Goal: Task Accomplishment & Management: Manage account settings

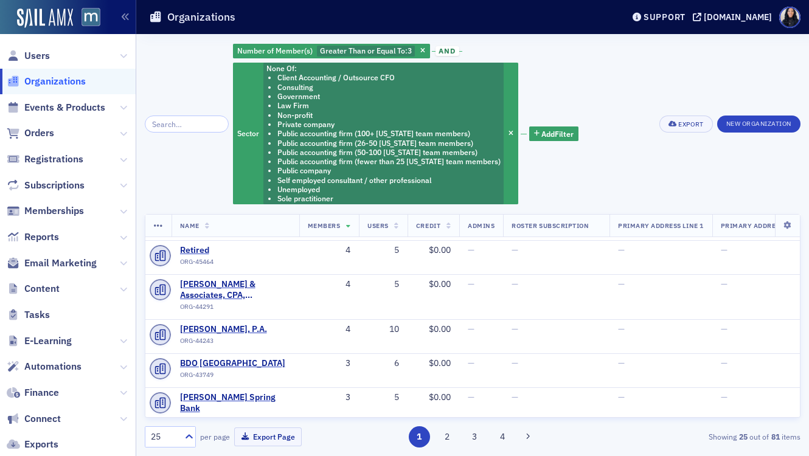
scroll to position [64, 0]
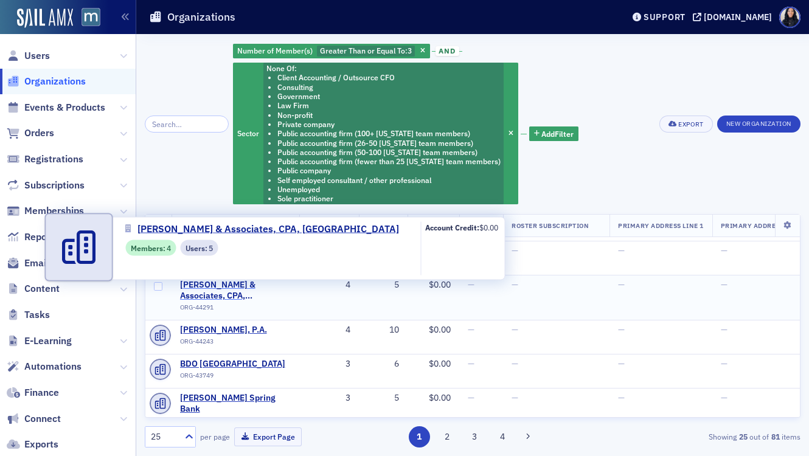
click at [228, 291] on span "Anderson Davis & Associates, CPA, PA" at bounding box center [235, 290] width 111 height 21
select select "US"
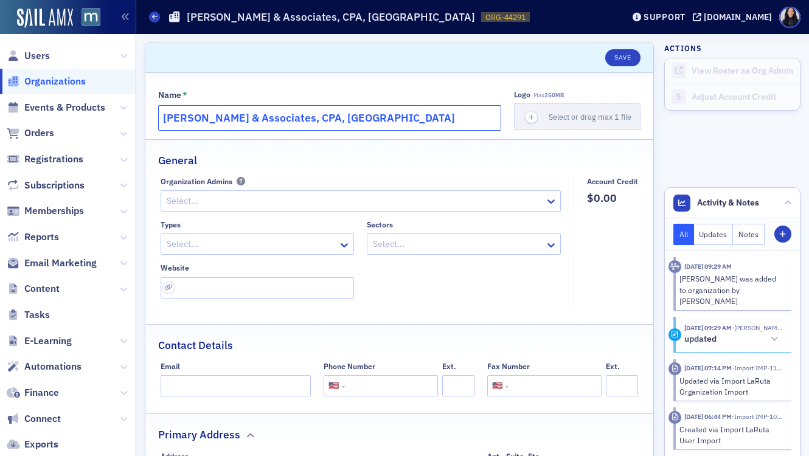
click at [280, 124] on input "Anderson Davis & Associates, CPA, PA" at bounding box center [329, 118] width 343 height 26
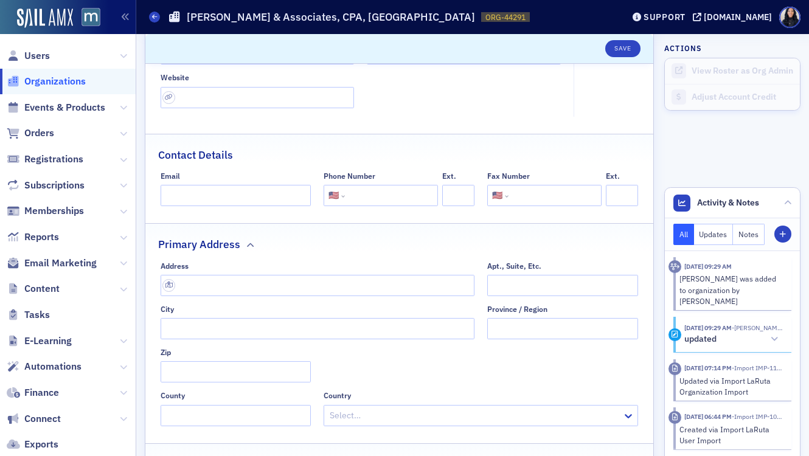
scroll to position [283, 0]
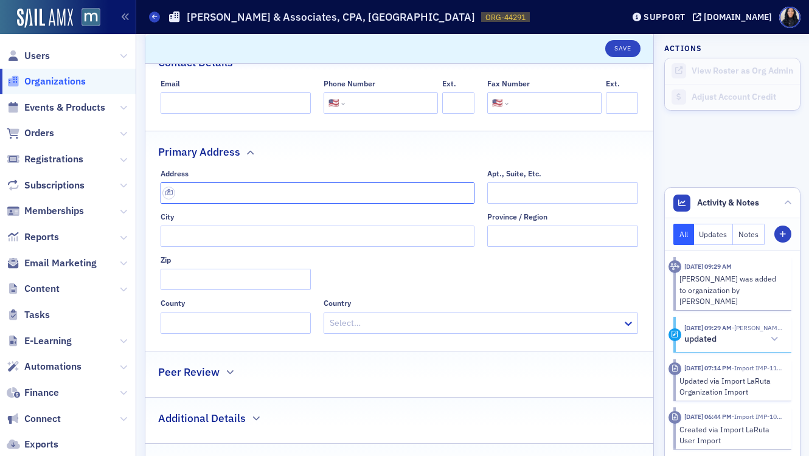
click at [256, 195] on input "text" at bounding box center [318, 192] width 314 height 21
paste input "1406B Crain Hwy S Suite 204, Glen Burnie, MD 21061"
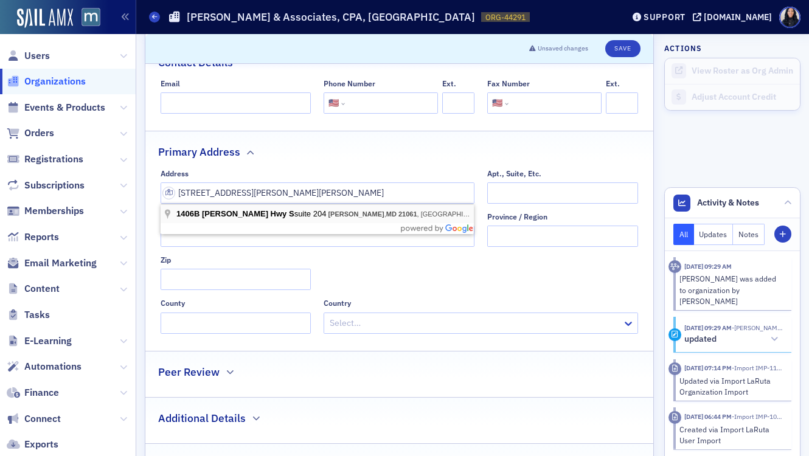
type input "1406B Crain Hwy S suite 204"
type input "Glen Burnie"
type input "21061"
type input "Anne Arundel County"
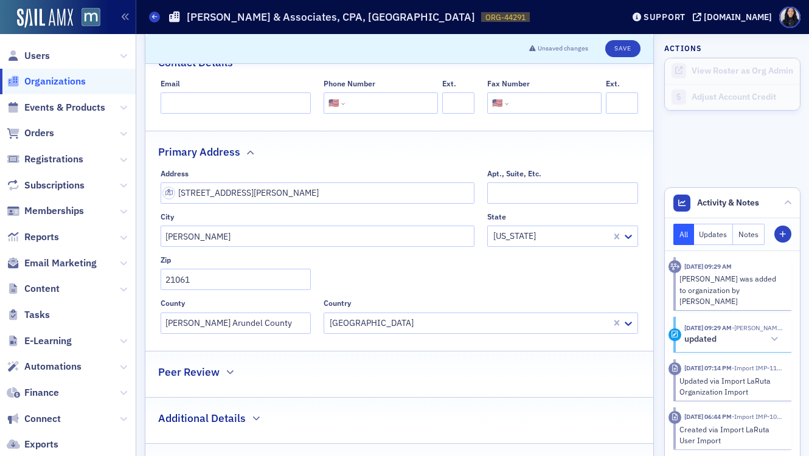
click at [364, 106] on input "tel" at bounding box center [390, 102] width 86 height 21
paste input "(410) 766-2645"
type input "(410) 766-2645"
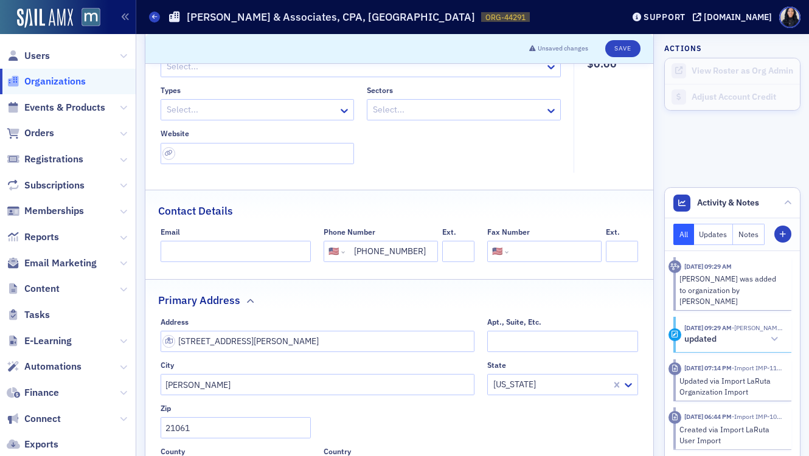
scroll to position [109, 0]
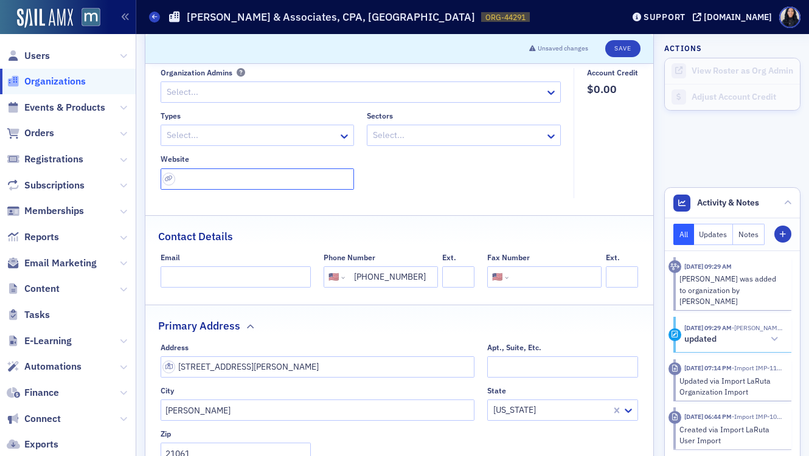
click at [178, 181] on input "url" at bounding box center [258, 178] width 194 height 21
paste input "https://andersondaviscpa.com/wp/"
type input "https://andersondaviscpa.com/wp/"
click at [384, 186] on div "Types Select... Sectors Select... Website https://andersondaviscpa.com/wp/" at bounding box center [361, 150] width 401 height 78
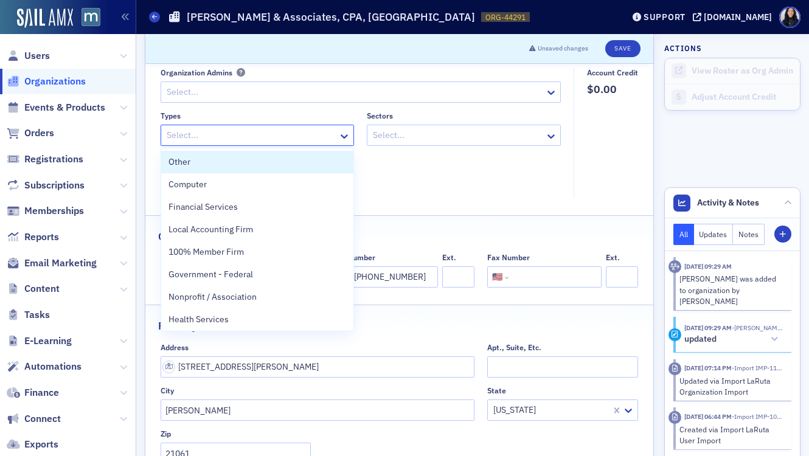
click at [307, 136] on div at bounding box center [251, 135] width 172 height 15
type input "ac"
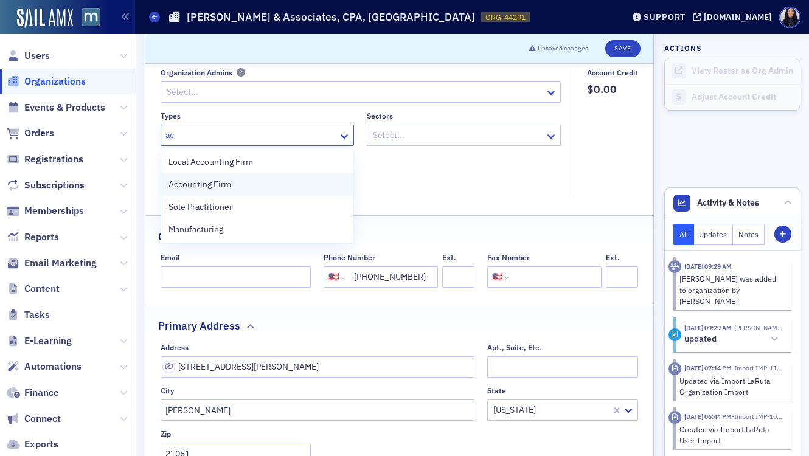
click at [274, 183] on div "Accounting Firm" at bounding box center [257, 184] width 178 height 13
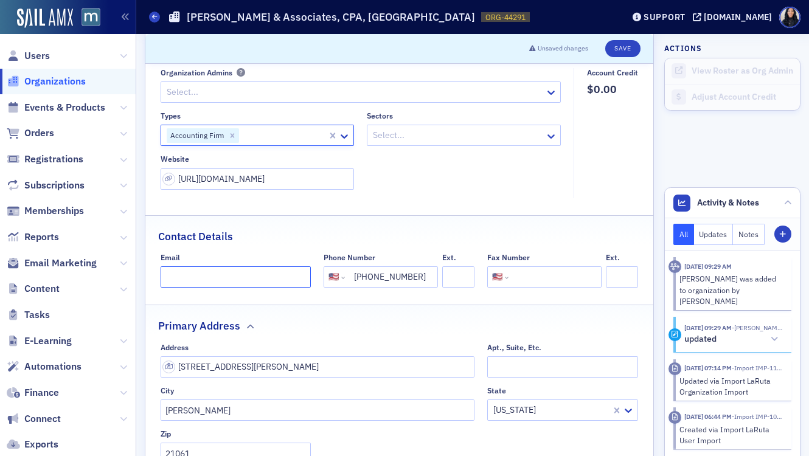
click at [189, 282] on input "Email" at bounding box center [236, 276] width 151 height 21
paste input "mail@andersondaviscpa.com"
type input "mail@andersondaviscpa.com"
click at [420, 221] on div "Contact Details" at bounding box center [399, 230] width 482 height 29
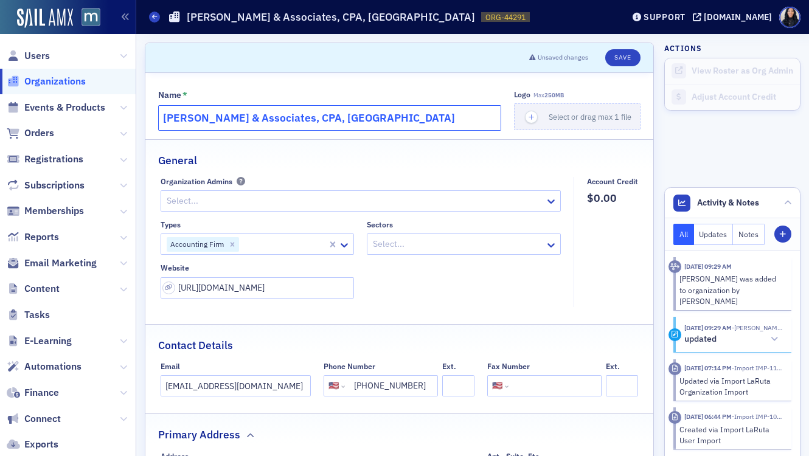
click at [309, 114] on input "Anderson Davis & Associates, CPA, PA" at bounding box center [329, 118] width 343 height 26
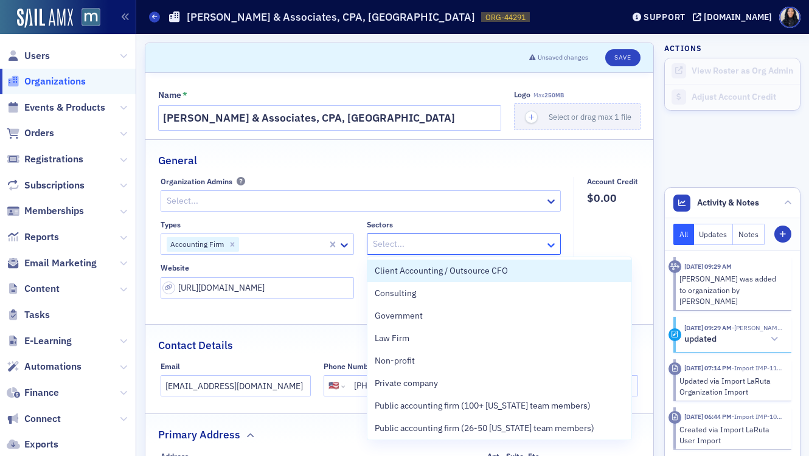
click at [551, 244] on icon at bounding box center [551, 245] width 12 height 12
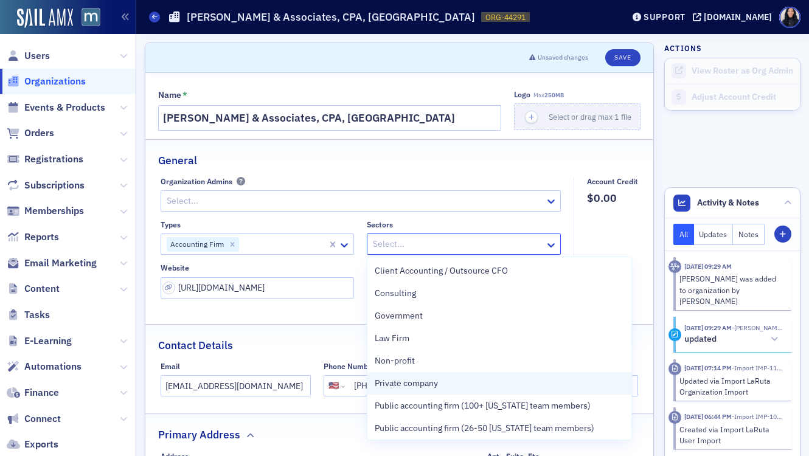
scroll to position [137, 0]
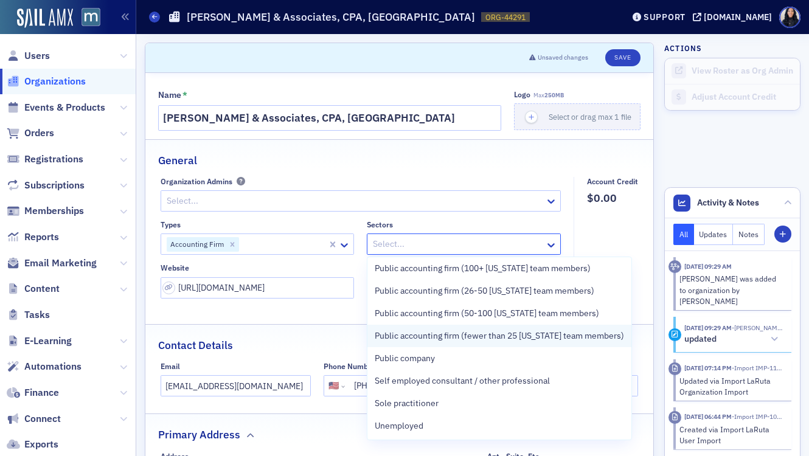
click at [491, 340] on span "Public accounting firm (fewer than 25 Maryland team members)" at bounding box center [499, 336] width 249 height 13
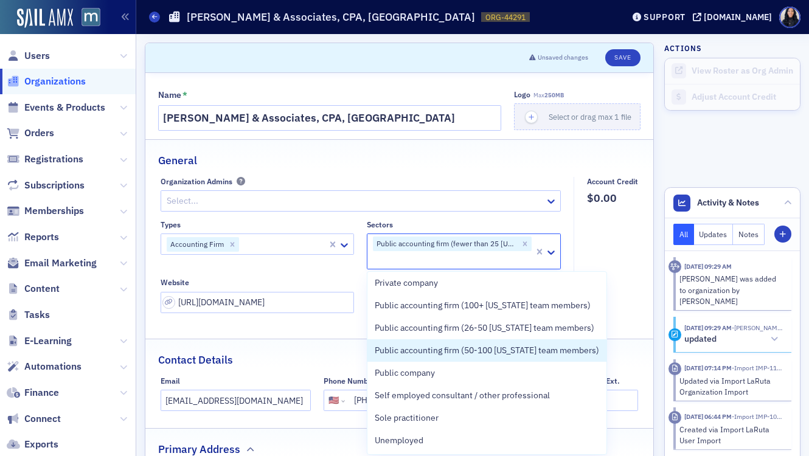
scroll to position [115, 0]
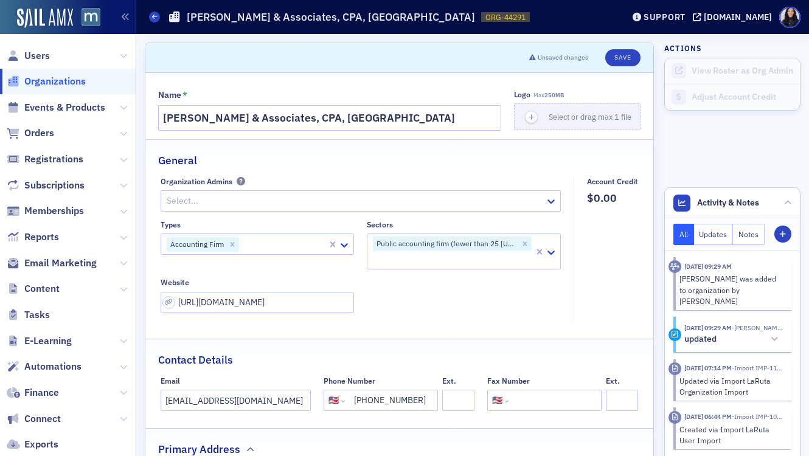
click at [470, 177] on div "Organization Admins" at bounding box center [361, 181] width 401 height 9
click at [474, 171] on fieldset "General Organization Admins Select... Types Accounting Firm Sectors Public acco…" at bounding box center [399, 234] width 508 height 191
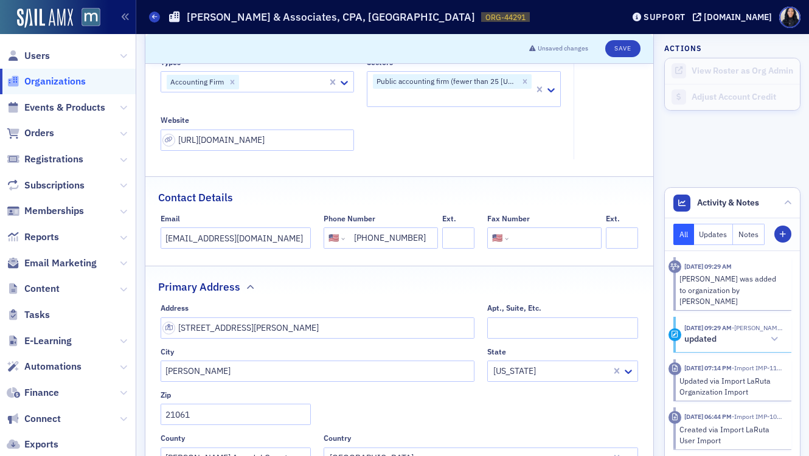
scroll to position [0, 0]
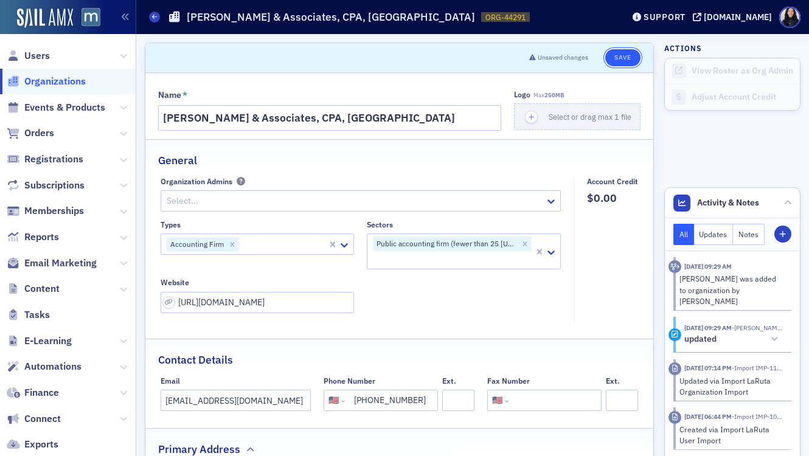
click at [621, 61] on button "Save" at bounding box center [622, 57] width 35 height 17
select select "US"
click at [624, 60] on button "Save" at bounding box center [622, 57] width 35 height 17
select select "US"
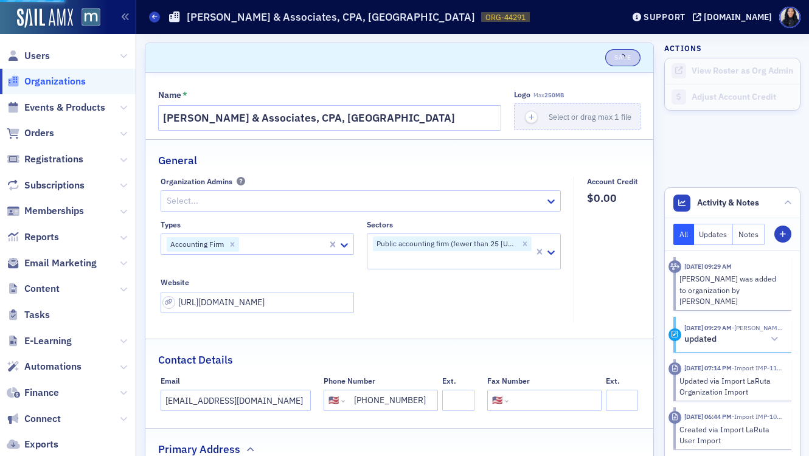
select select "US"
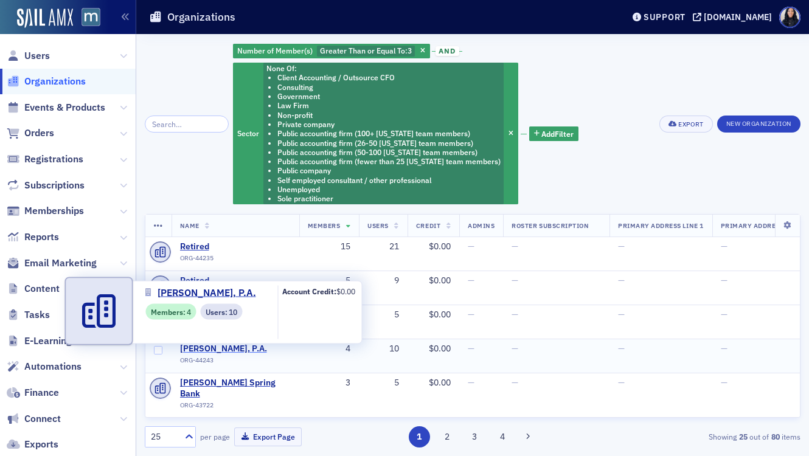
click at [241, 351] on span "[PERSON_NAME], P.A." at bounding box center [235, 349] width 111 height 11
select select "US"
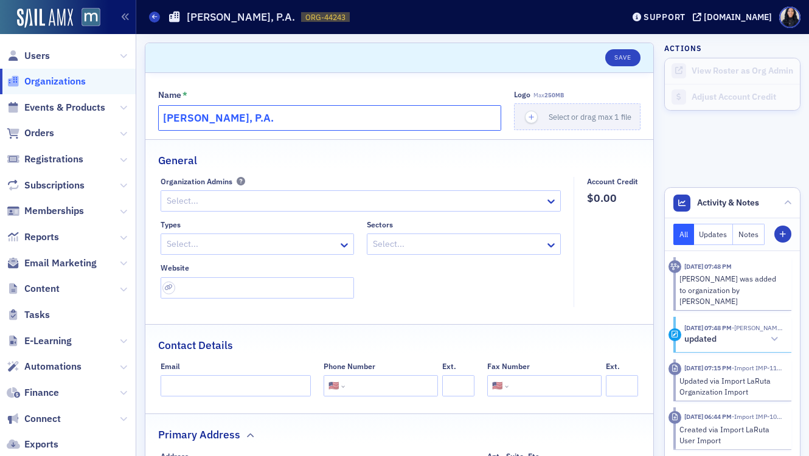
click at [316, 118] on input "[PERSON_NAME], P.A." at bounding box center [329, 118] width 343 height 26
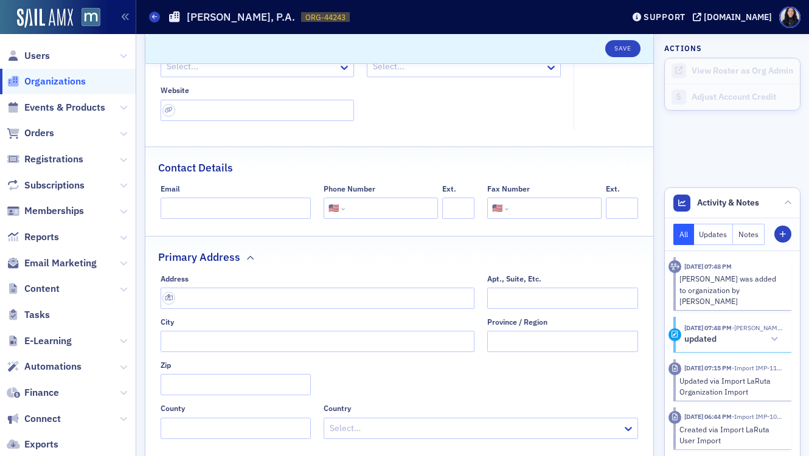
scroll to position [182, 0]
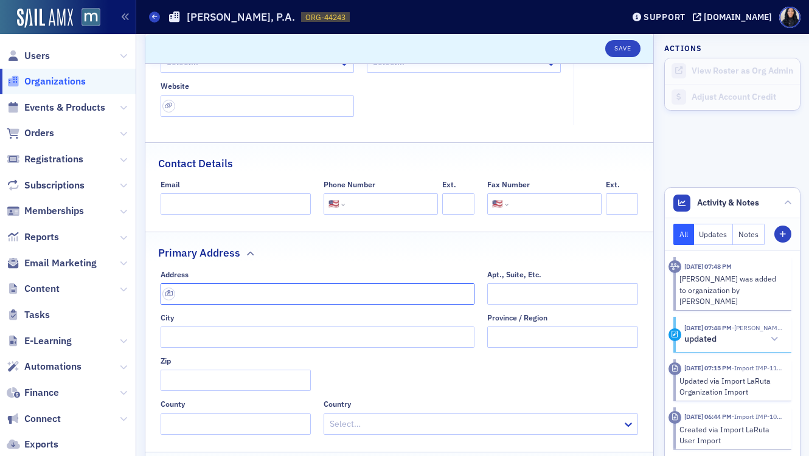
click at [238, 299] on input "text" at bounding box center [318, 293] width 314 height 21
paste input "9401 Key W Ave, Rockville, MD 20850"
type input "[STREET_ADDRESS]"
type input "[GEOGRAPHIC_DATA]"
type input "20850-3335"
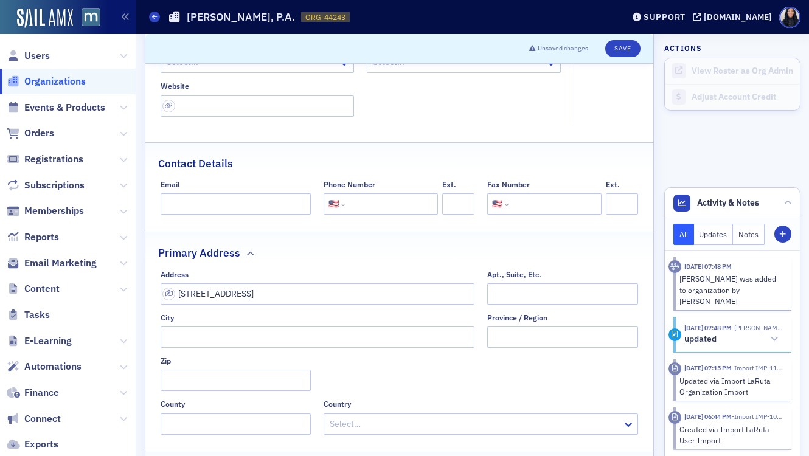
type input "[GEOGRAPHIC_DATA]"
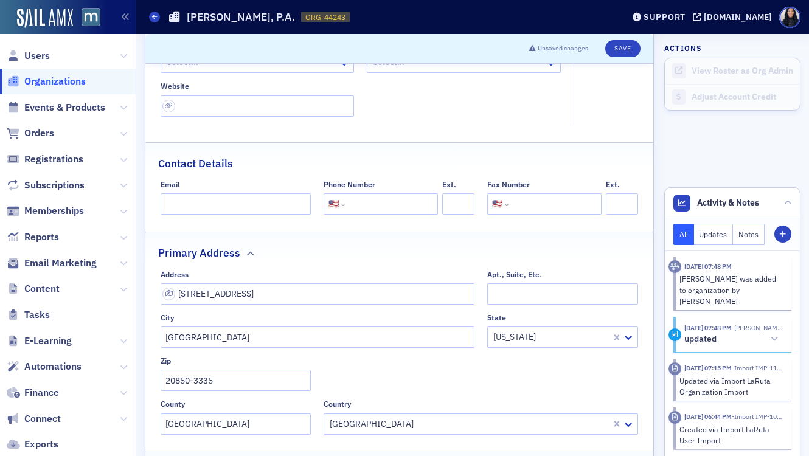
click at [372, 204] on input "tel" at bounding box center [390, 203] width 86 height 21
paste input "[PHONE_NUMBER]"
type input "[PHONE_NUMBER]"
click at [211, 103] on input "url" at bounding box center [258, 105] width 194 height 21
paste input "[URL][DOMAIN_NAME]"
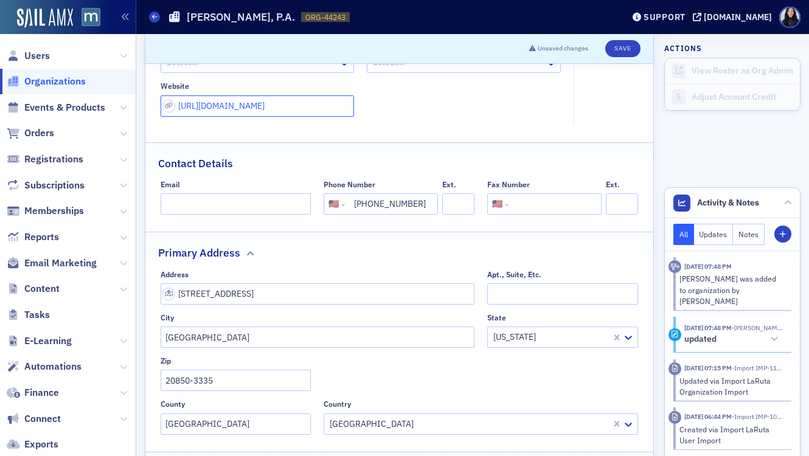
type input "[URL][DOMAIN_NAME]"
click at [403, 129] on fieldset "General Organization Admins Select... Types Select... Sectors Select... Website…" at bounding box center [399, 45] width 508 height 176
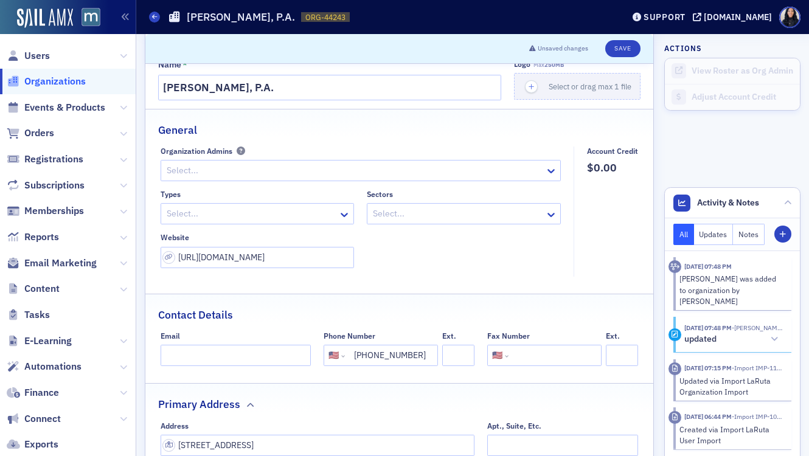
scroll to position [33, 0]
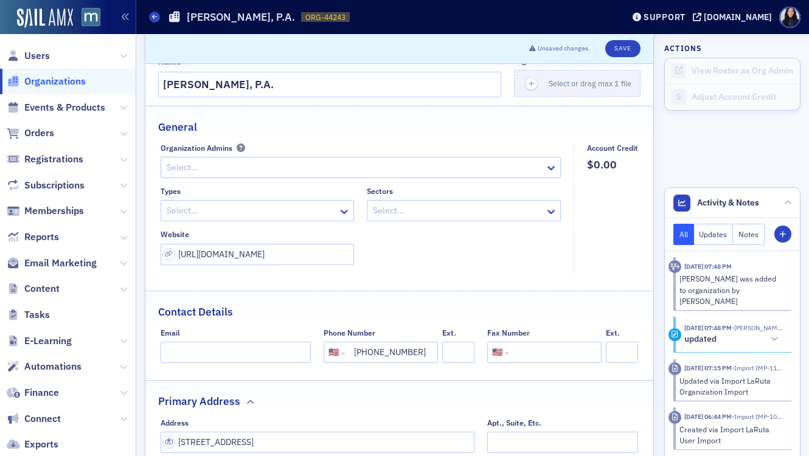
click at [401, 275] on fieldset "General Organization Admins Select... Types Select... Sectors Select... Website…" at bounding box center [399, 194] width 508 height 176
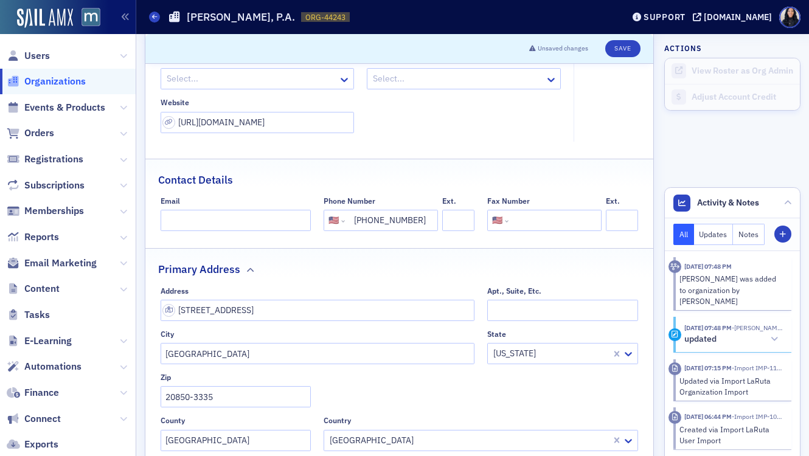
scroll to position [0, 0]
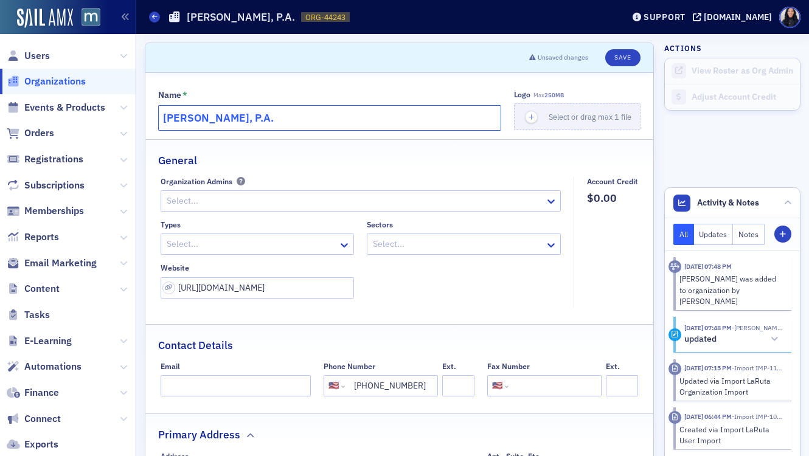
click at [219, 114] on input "[PERSON_NAME], P.A." at bounding box center [329, 118] width 343 height 26
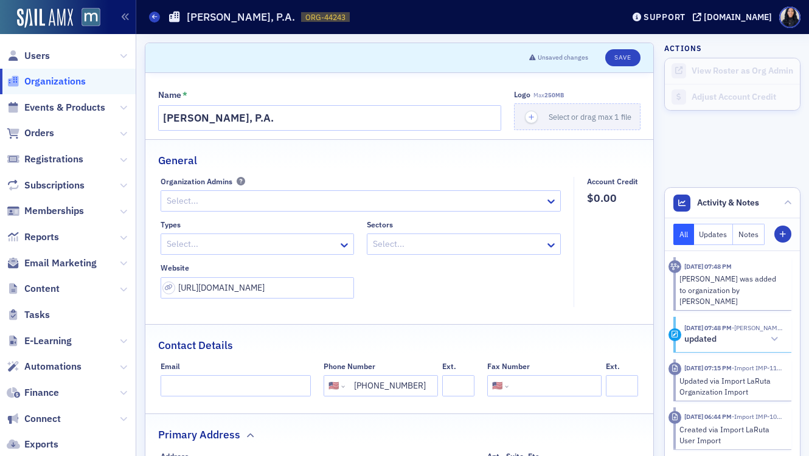
click at [424, 171] on fieldset "General Organization Admins Select... Types Select... Sectors Select... Website…" at bounding box center [399, 227] width 508 height 176
click at [526, 387] on input "tel" at bounding box center [554, 385] width 86 height 21
paste input "[PHONE_NUMBER]"
type input "[PHONE_NUMBER]"
click at [530, 344] on div "Contact Details" at bounding box center [399, 339] width 482 height 29
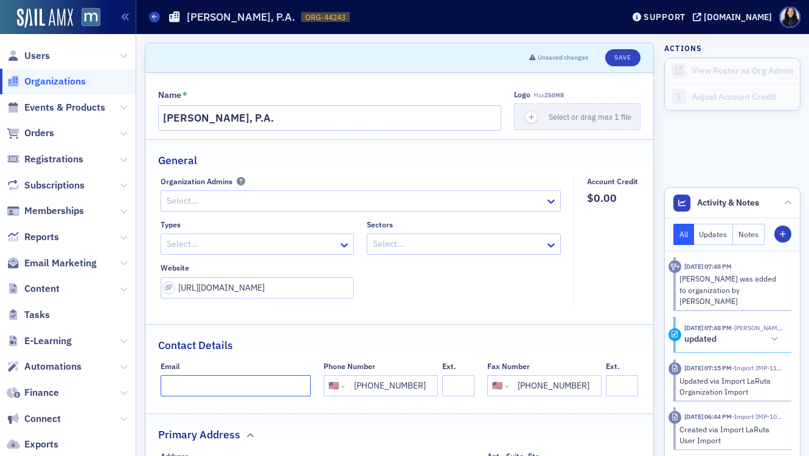
click at [185, 384] on input "Email" at bounding box center [236, 385] width 151 height 21
paste input "[EMAIL_ADDRESS][DOMAIN_NAME]"
type input "[EMAIL_ADDRESS][DOMAIN_NAME]"
click at [419, 327] on div "Contact Details" at bounding box center [399, 339] width 482 height 29
click at [427, 242] on div at bounding box center [458, 244] width 172 height 15
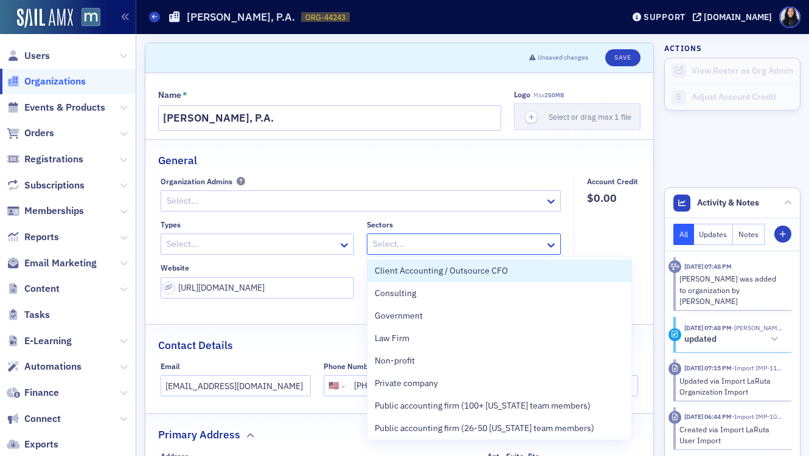
type input "r"
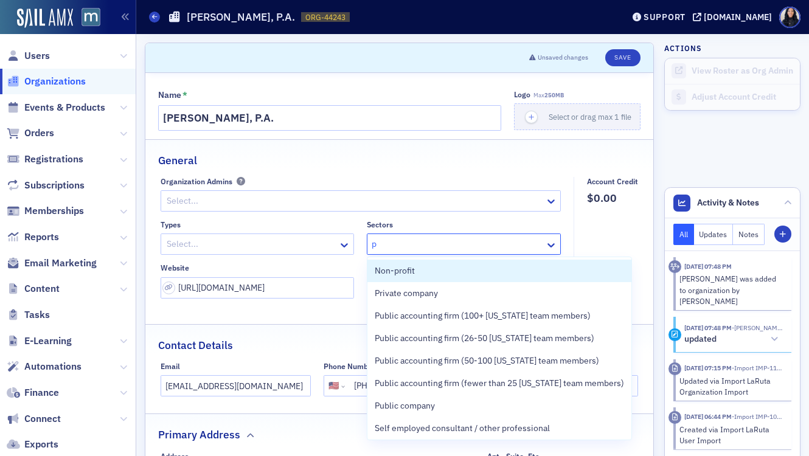
type input "pr"
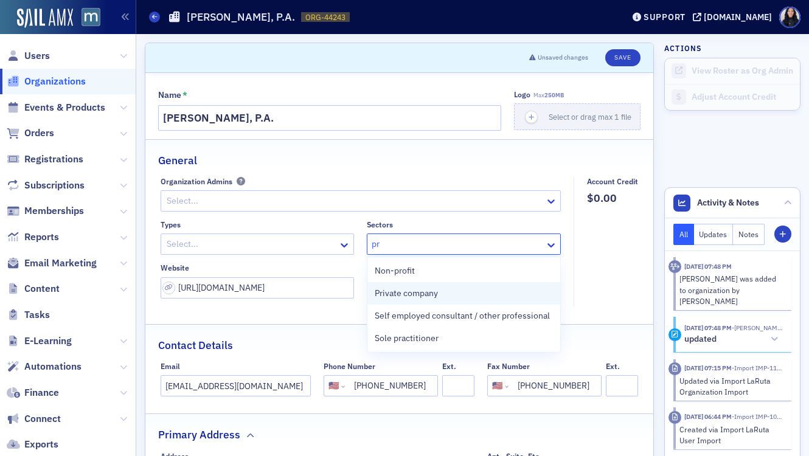
click at [441, 295] on div "Private company" at bounding box center [464, 293] width 178 height 13
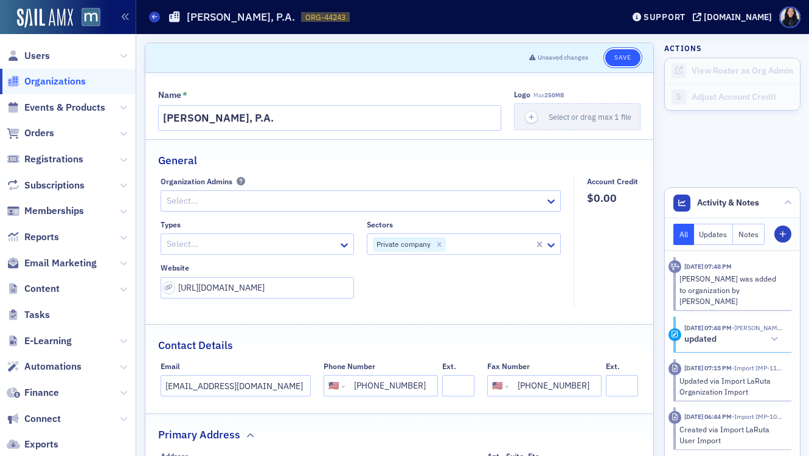
click at [627, 58] on button "Save" at bounding box center [622, 57] width 35 height 17
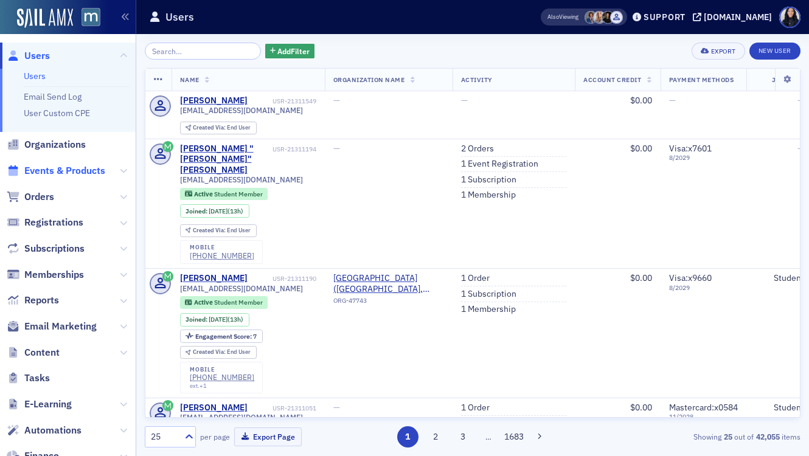
click at [63, 169] on span "Events & Products" at bounding box center [64, 170] width 81 height 13
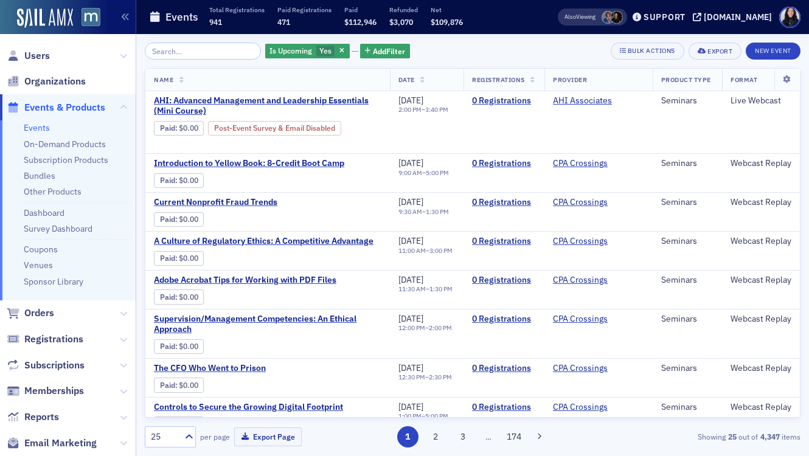
click at [185, 52] on input "search" at bounding box center [203, 51] width 116 height 17
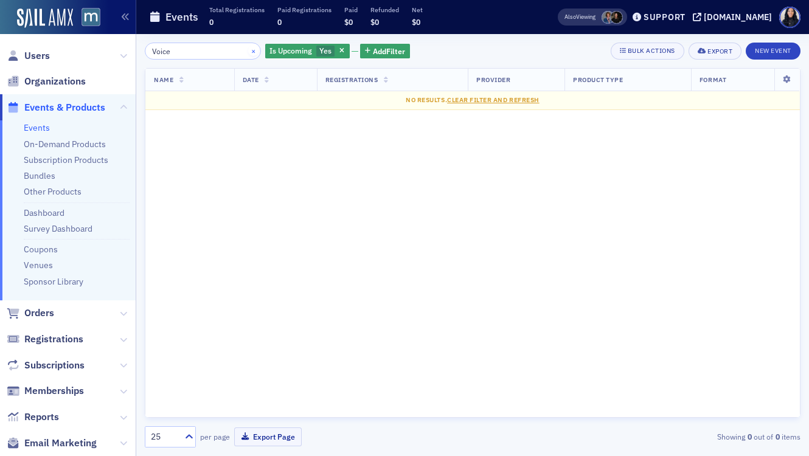
type input "Voice"
click at [248, 52] on button "×" at bounding box center [253, 50] width 11 height 11
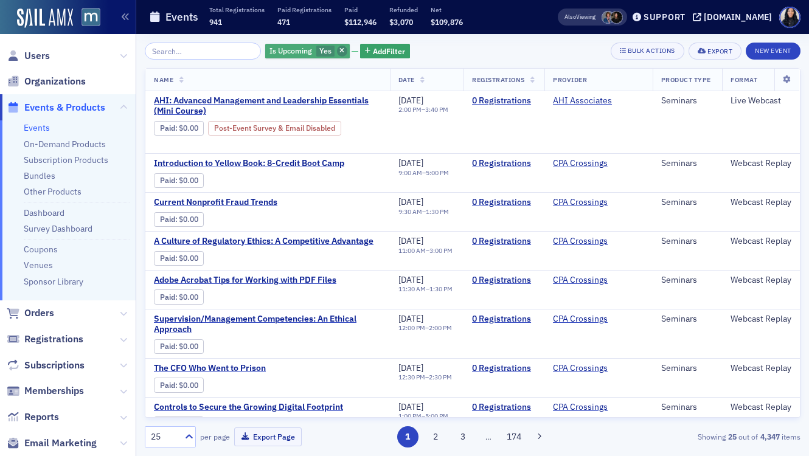
click at [337, 49] on span "button" at bounding box center [342, 51] width 11 height 11
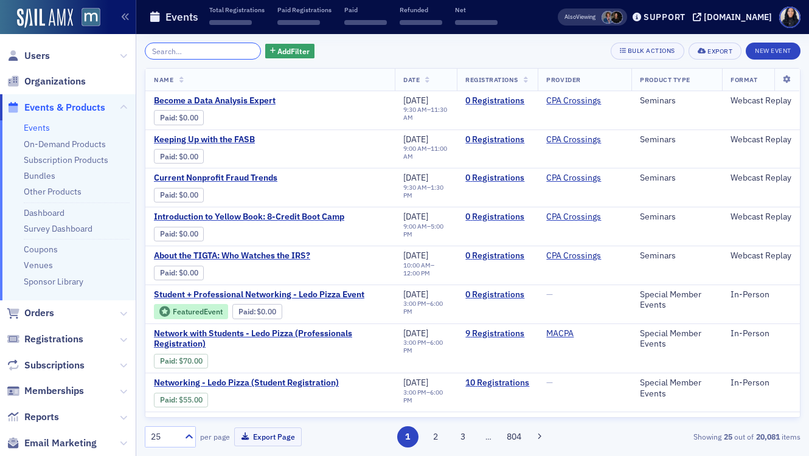
click at [212, 55] on input "search" at bounding box center [203, 51] width 116 height 17
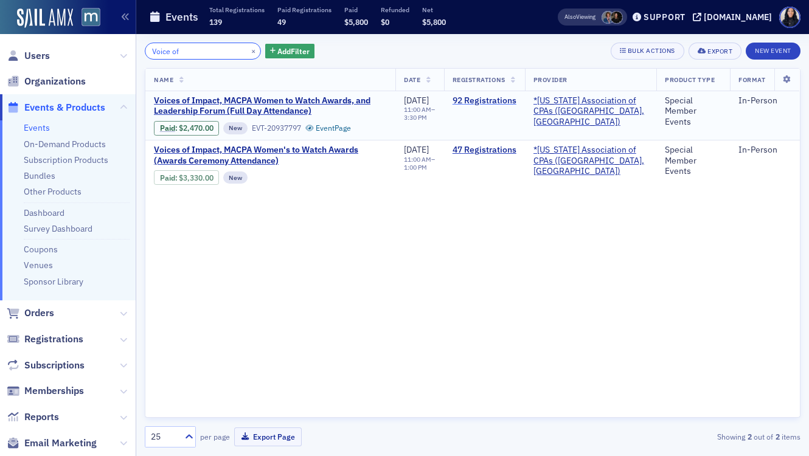
type input "Voice of"
click at [493, 103] on link "92 Registrations" at bounding box center [484, 100] width 64 height 11
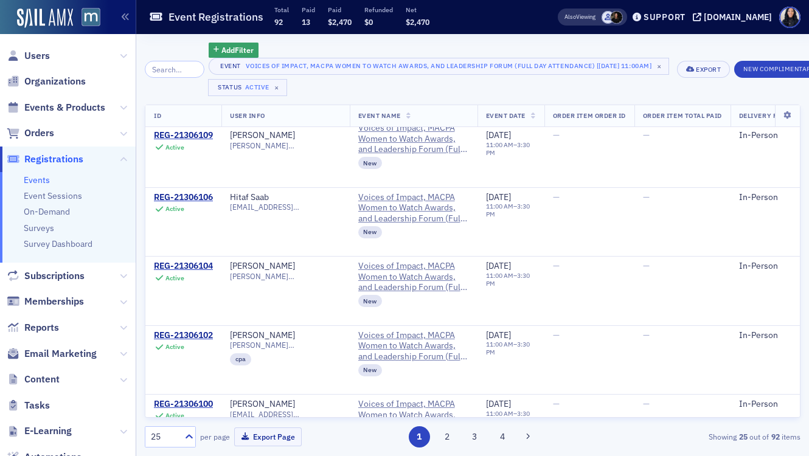
scroll to position [1442, 0]
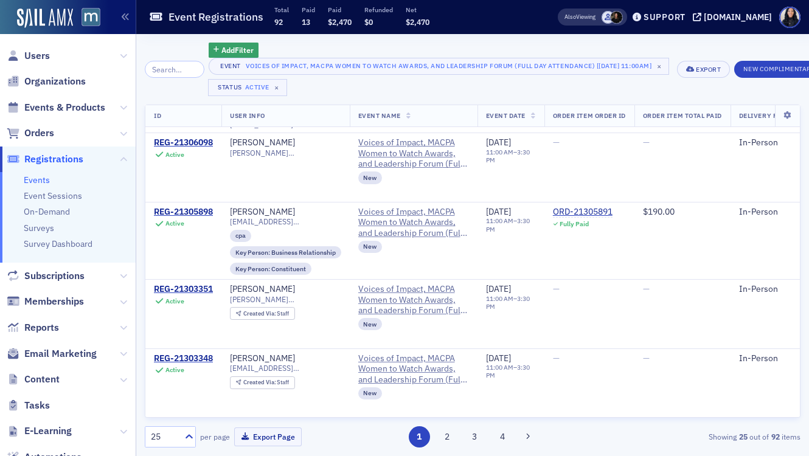
click at [174, 67] on input "search" at bounding box center [175, 69] width 60 height 17
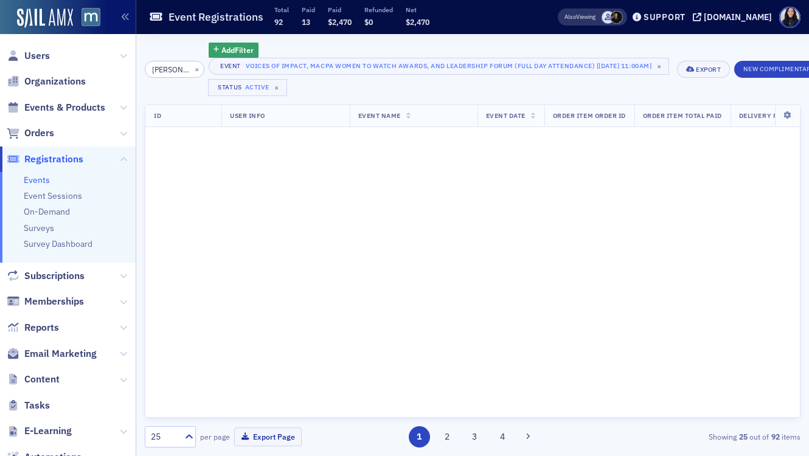
scroll to position [1442, 0]
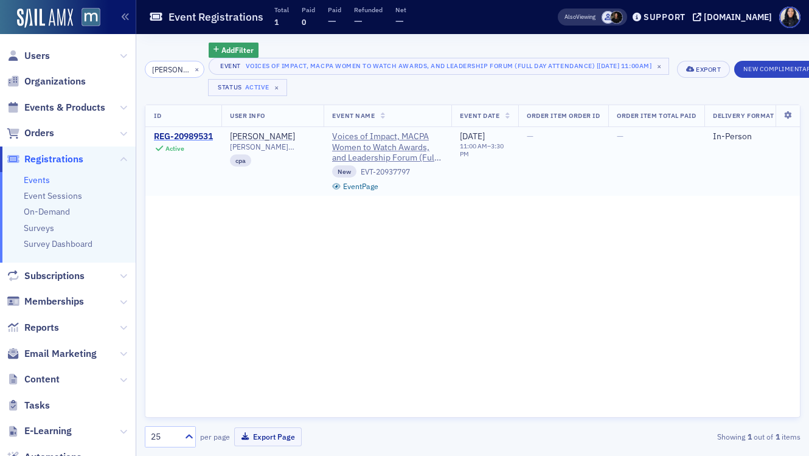
type input "olson"
click at [201, 136] on div "REG-20989531" at bounding box center [183, 136] width 59 height 11
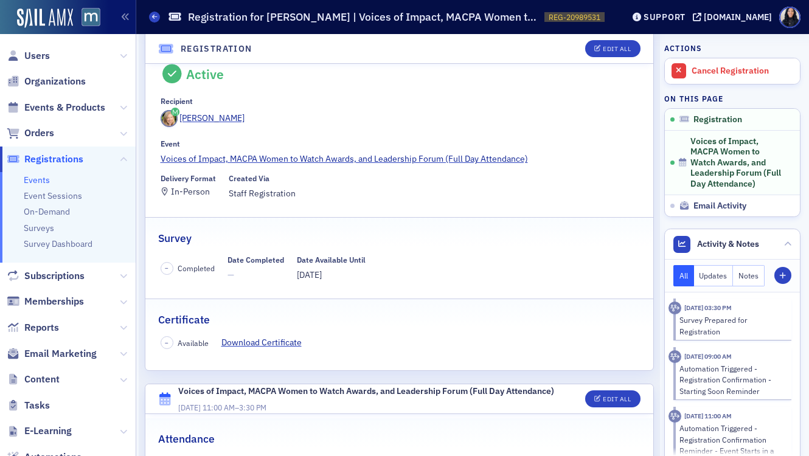
scroll to position [30, 0]
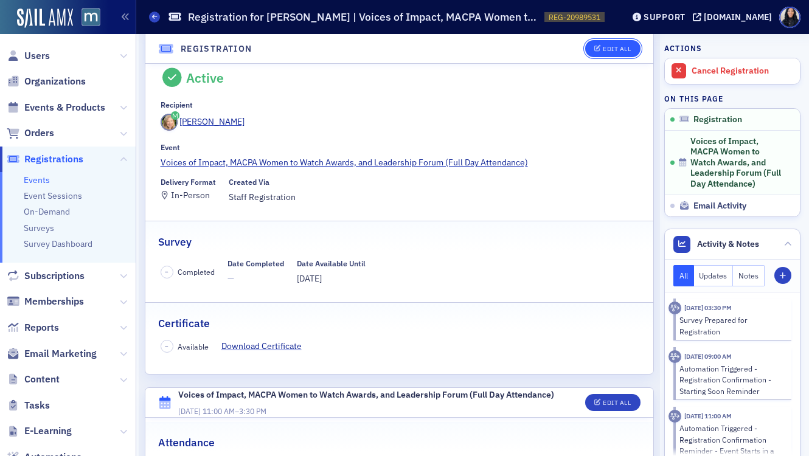
click at [617, 46] on div "Edit All" at bounding box center [617, 49] width 28 height 7
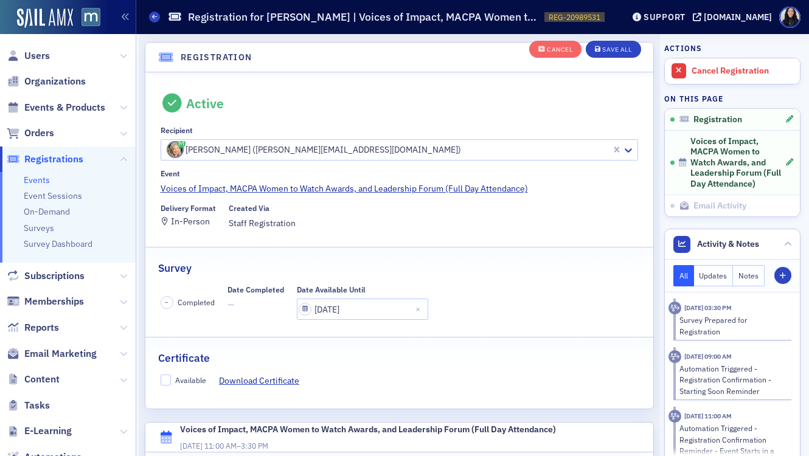
scroll to position [32, 0]
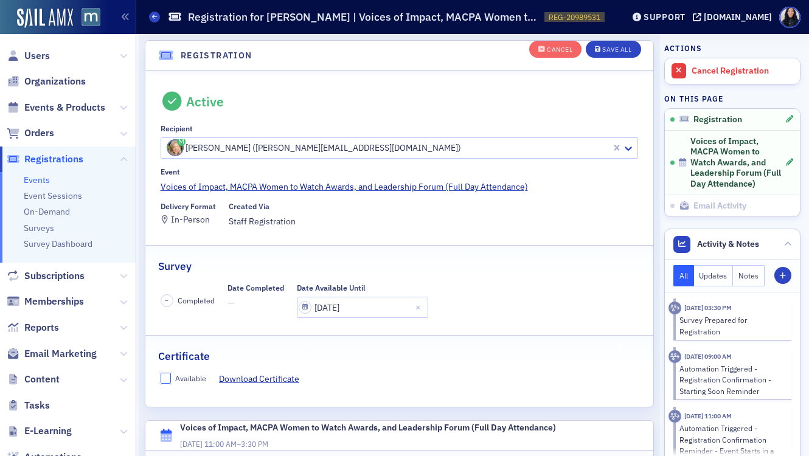
click at [165, 379] on input "Available" at bounding box center [166, 378] width 11 height 11
checkbox input "true"
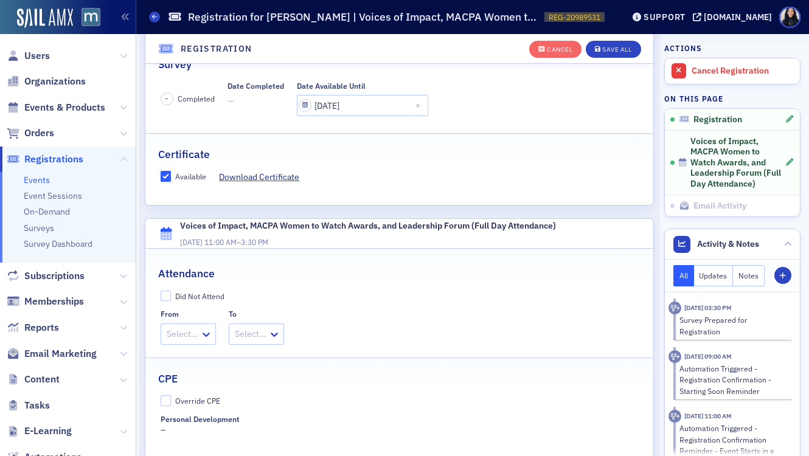
scroll to position [264, 0]
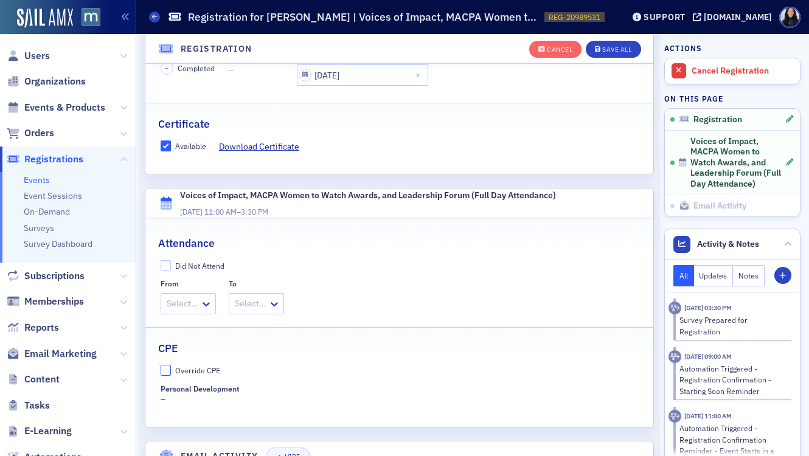
click at [164, 373] on input "Override CPE" at bounding box center [166, 370] width 11 height 11
checkbox input "true"
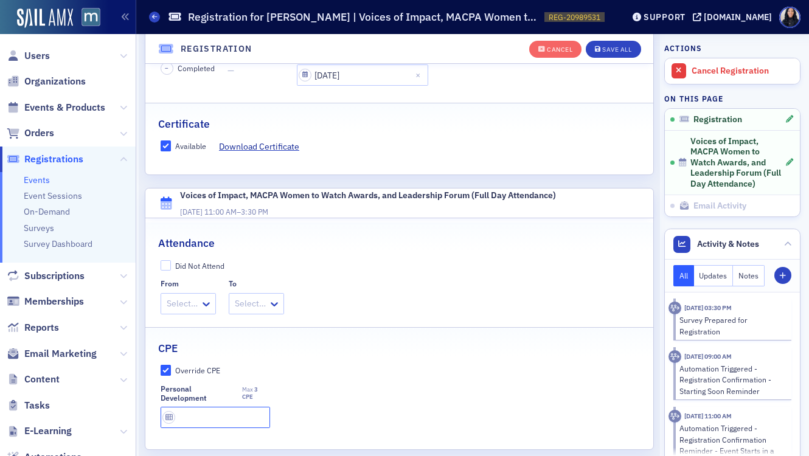
click at [187, 407] on input "text" at bounding box center [216, 417] width 110 height 21
type input "3 CPE"
click at [331, 388] on div "Personal Development Max 3 CPE 3 CPE" at bounding box center [400, 406] width 478 height 44
click at [606, 53] on button "Save All" at bounding box center [613, 49] width 55 height 17
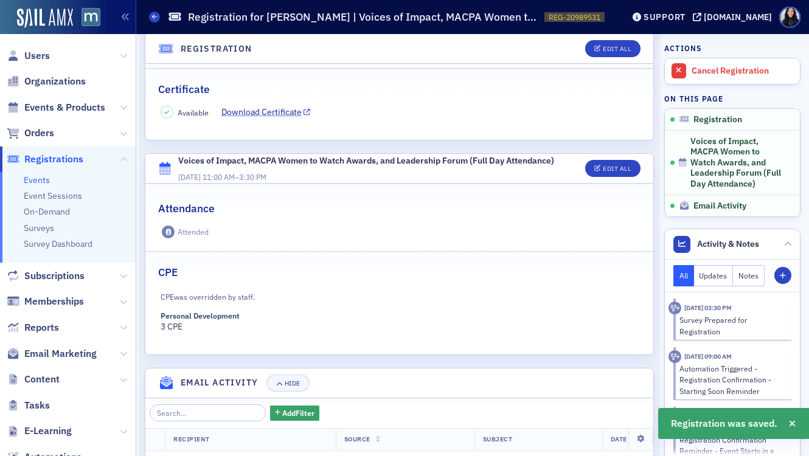
click at [272, 111] on link "Download Certificate" at bounding box center [265, 112] width 89 height 13
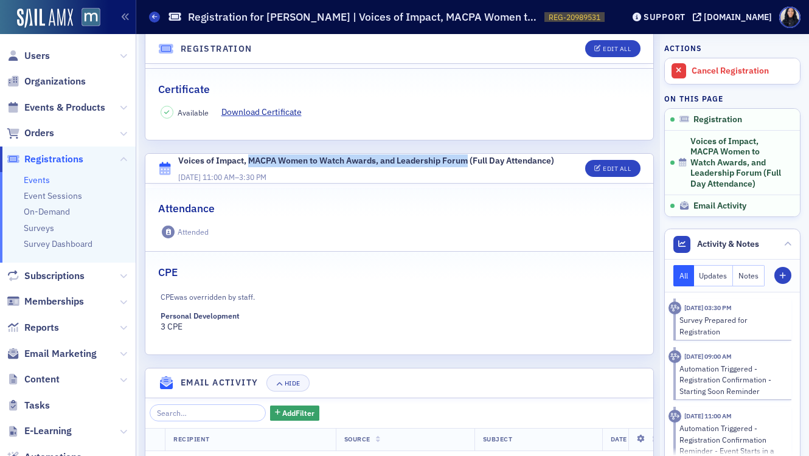
drag, startPoint x: 248, startPoint y: 159, endPoint x: 468, endPoint y: 160, distance: 219.5
click at [468, 160] on div "Voices of Impact, MACPA Women to Watch Awards, and Leadership Forum (Full Day A…" at bounding box center [366, 160] width 376 height 13
copy div "MACPA Women to Watch Awards, and Leadership Forum"
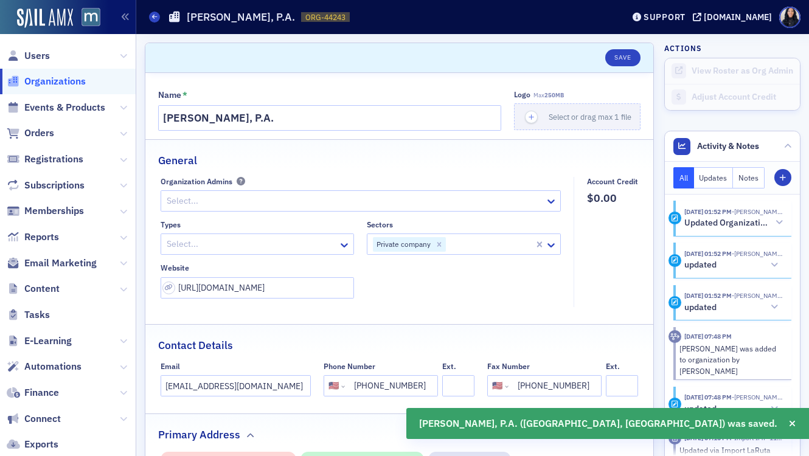
select select "US"
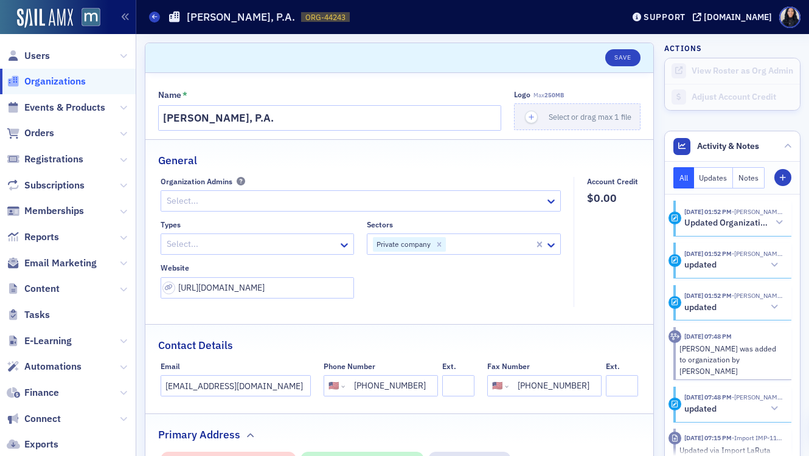
click at [214, 249] on div at bounding box center [251, 244] width 172 height 15
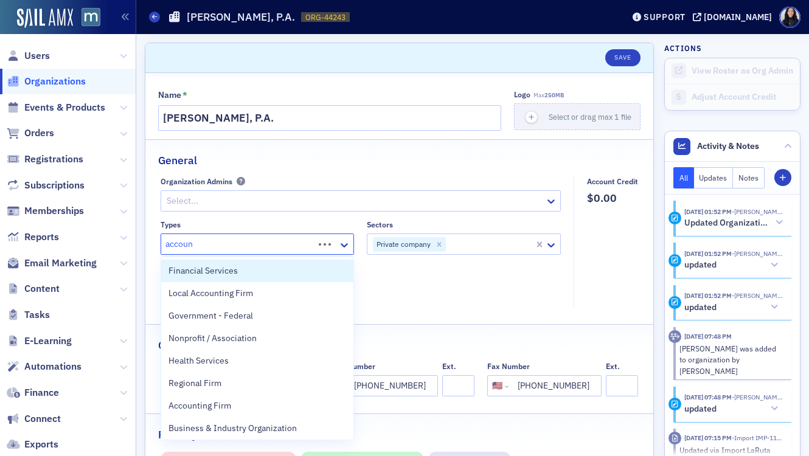
type input "account"
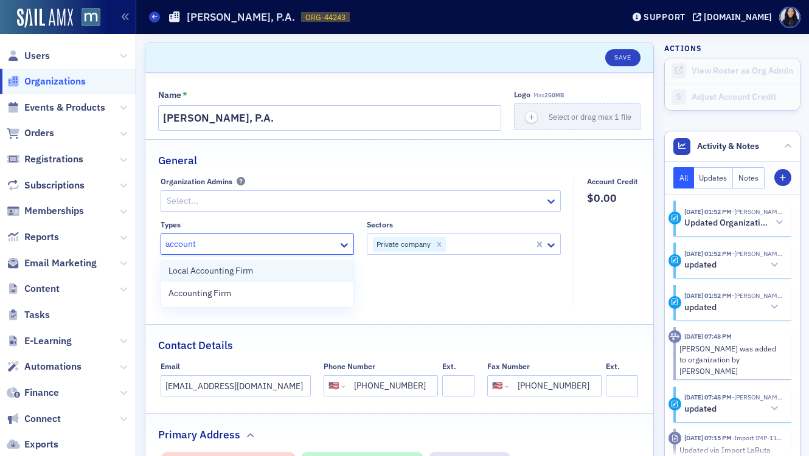
click at [198, 272] on span "Local Accounting Firm" at bounding box center [210, 270] width 85 height 13
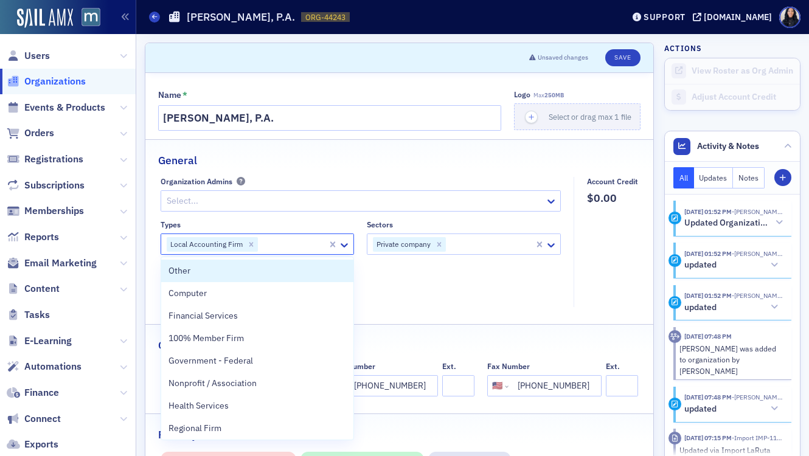
click at [584, 224] on fieldset "Account Credit $0.00" at bounding box center [608, 242] width 71 height 130
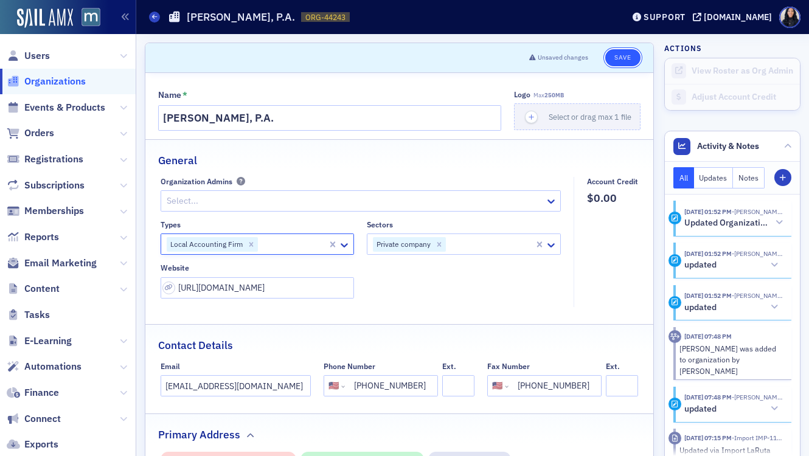
click at [619, 60] on button "Save" at bounding box center [622, 57] width 35 height 17
select select "US"
click at [621, 55] on button "Save" at bounding box center [622, 57] width 35 height 17
select select "US"
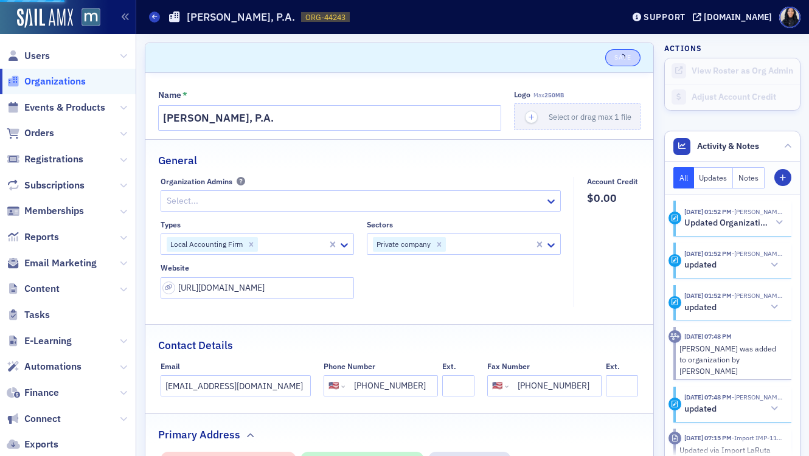
select select "US"
